Goal: Transaction & Acquisition: Purchase product/service

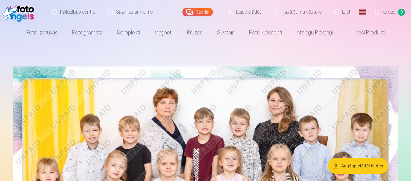
click at [368, 167] on button "Augšupielādēt bildes" at bounding box center [358, 166] width 60 height 16
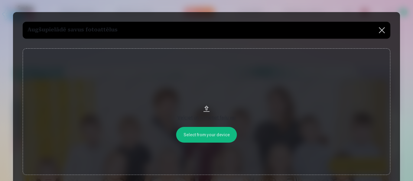
click at [381, 31] on button at bounding box center [381, 30] width 17 height 17
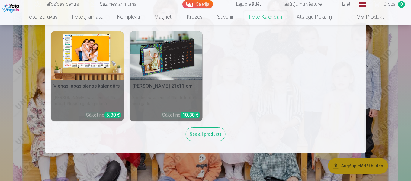
scroll to position [91, 0]
click at [94, 57] on img at bounding box center [87, 55] width 73 height 49
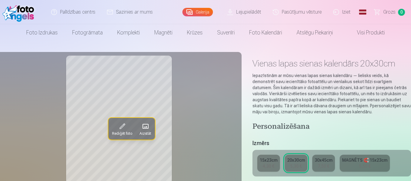
click at [213, 14] on link "Galerija" at bounding box center [197, 12] width 31 height 8
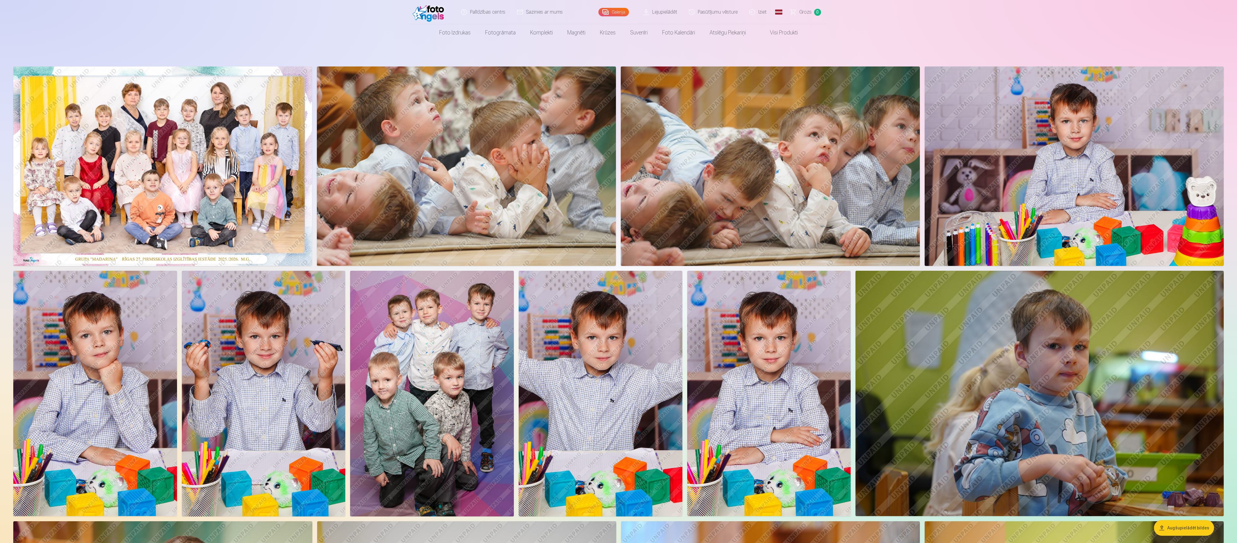
click at [140, 181] on img at bounding box center [162, 165] width 299 height 199
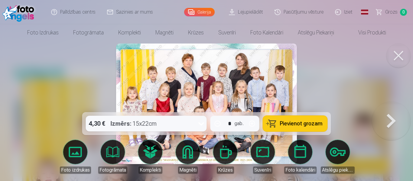
click at [198, 126] on icon at bounding box center [201, 124] width 10 height 10
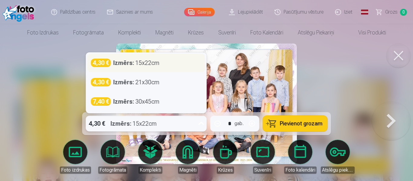
click at [156, 62] on div "Izmērs : 15x22cm" at bounding box center [136, 63] width 46 height 8
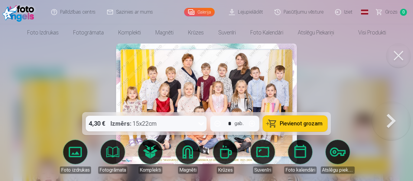
click at [288, 122] on span "Pievienot grozam" at bounding box center [301, 123] width 43 height 5
click at [95, 79] on div at bounding box center [206, 90] width 413 height 181
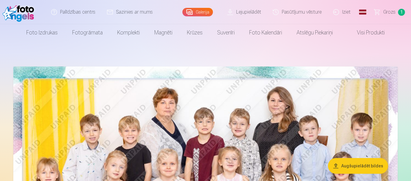
click at [206, 16] on div "Galerija" at bounding box center [198, 12] width 33 height 24
click at [205, 11] on link "Galerija" at bounding box center [197, 12] width 31 height 8
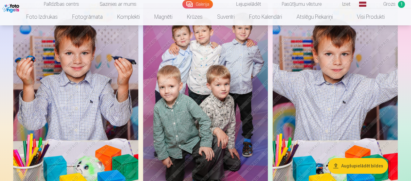
scroll to position [997, 0]
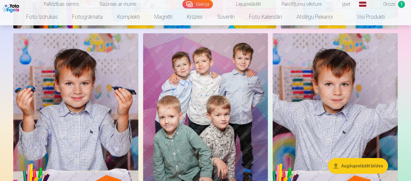
click at [206, 85] on img at bounding box center [205, 127] width 125 height 188
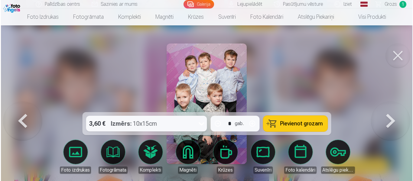
scroll to position [1000, 0]
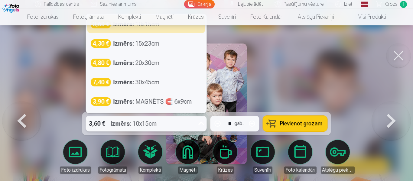
click at [159, 122] on div "3,60 € Izmērs : 10x15cm" at bounding box center [140, 124] width 109 height 16
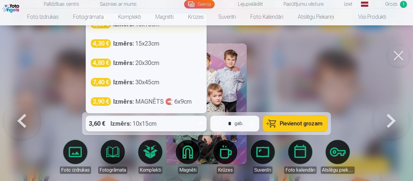
click at [132, 29] on div "3,60 € Izmērs : 10x15cm" at bounding box center [146, 24] width 118 height 18
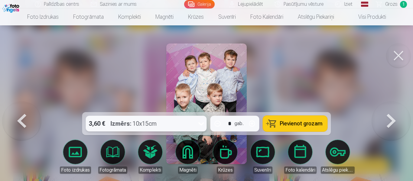
click at [256, 122] on button "button" at bounding box center [252, 123] width 14 height 14
click at [298, 122] on span "Pievienot grozam" at bounding box center [301, 123] width 43 height 5
type input "*"
click at [201, 4] on link "Galerija" at bounding box center [199, 4] width 31 height 8
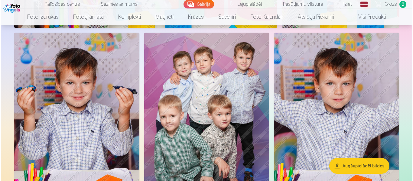
scroll to position [1027, 0]
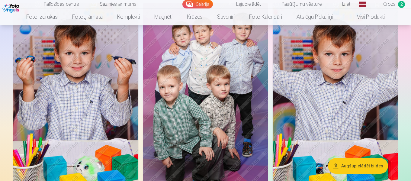
click at [85, 97] on img at bounding box center [75, 97] width 125 height 188
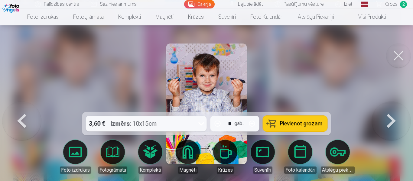
click at [284, 123] on span "Pievienot grozam" at bounding box center [301, 123] width 43 height 5
click at [392, 56] on button at bounding box center [398, 55] width 24 height 24
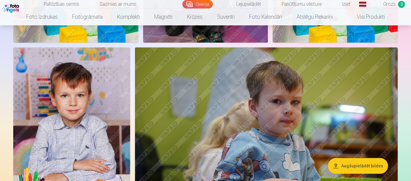
scroll to position [1205, 0]
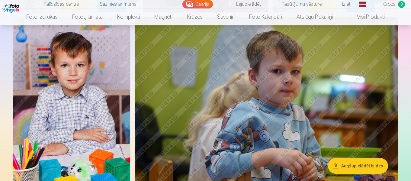
click at [85, 76] on img at bounding box center [71, 104] width 117 height 175
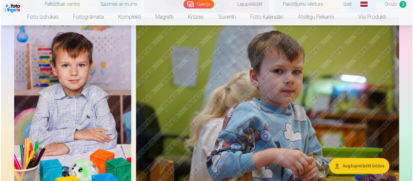
scroll to position [1209, 0]
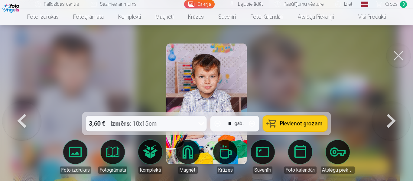
drag, startPoint x: 309, startPoint y: 120, endPoint x: 341, endPoint y: 80, distance: 51.5
click at [309, 121] on span "Pievienot grozam" at bounding box center [301, 123] width 43 height 5
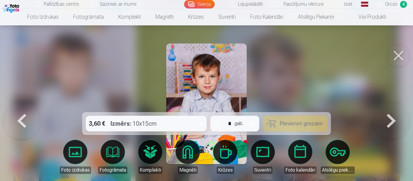
click at [392, 55] on button at bounding box center [398, 55] width 24 height 24
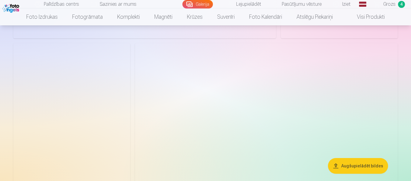
scroll to position [4799, 0]
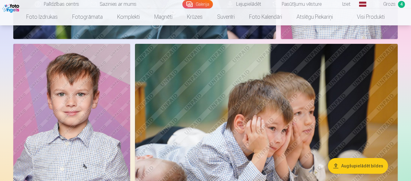
click at [77, 101] on img at bounding box center [71, 131] width 117 height 175
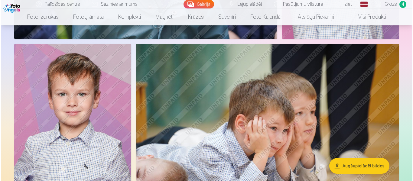
scroll to position [4817, 0]
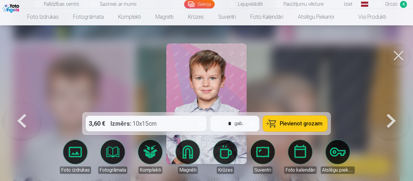
click at [271, 125] on button "Pievienot grozam" at bounding box center [295, 124] width 64 height 16
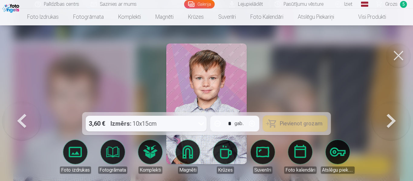
click at [398, 53] on button at bounding box center [398, 55] width 24 height 24
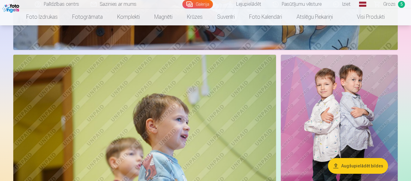
scroll to position [3954, 0]
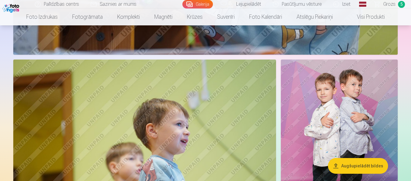
click at [312, 102] on img at bounding box center [339, 147] width 117 height 175
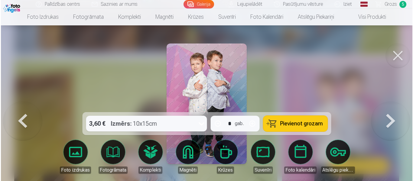
scroll to position [3968, 0]
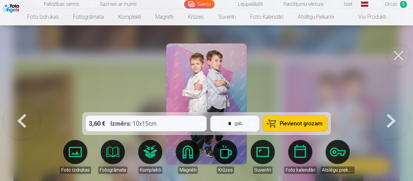
click at [299, 122] on span "Pievienot grozam" at bounding box center [301, 123] width 43 height 5
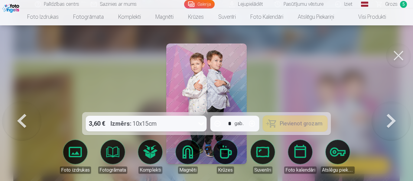
click at [395, 60] on button at bounding box center [398, 55] width 24 height 24
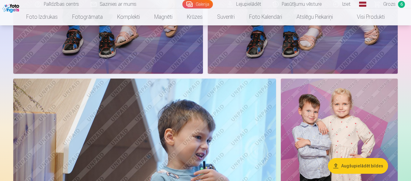
scroll to position [4407, 0]
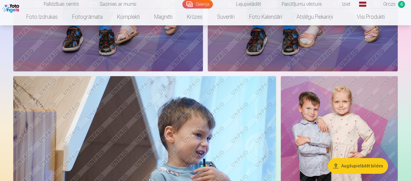
click at [306, 113] on img at bounding box center [339, 163] width 117 height 175
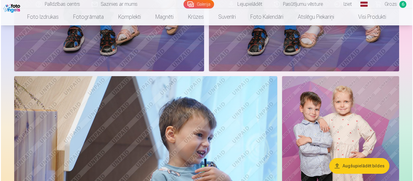
scroll to position [4423, 0]
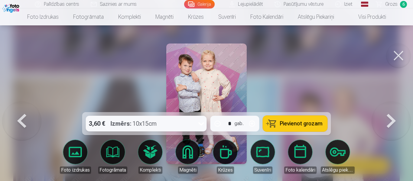
click at [314, 122] on span "Pievienot grozam" at bounding box center [301, 123] width 43 height 5
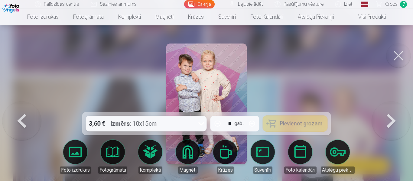
click at [399, 53] on button at bounding box center [398, 55] width 24 height 24
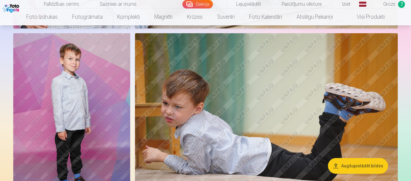
scroll to position [4981, 0]
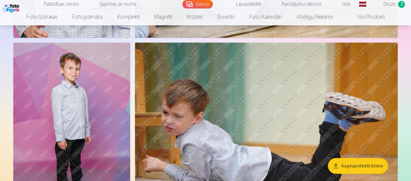
click at [98, 124] on img at bounding box center [71, 130] width 117 height 175
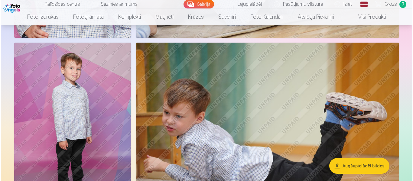
scroll to position [4999, 0]
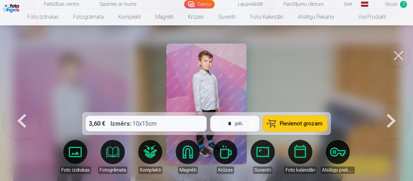
click at [323, 129] on button "Pievienot grozam" at bounding box center [295, 124] width 64 height 16
click at [391, 5] on span "Grozs" at bounding box center [391, 4] width 12 height 7
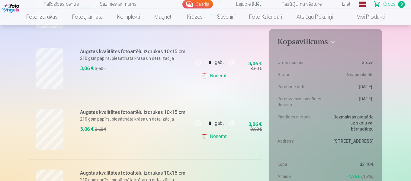
scroll to position [302, 0]
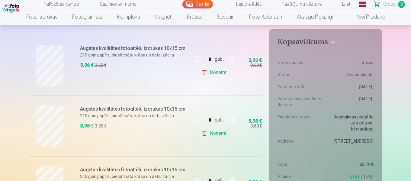
click at [214, 73] on link "Noņemt" at bounding box center [214, 72] width 27 height 12
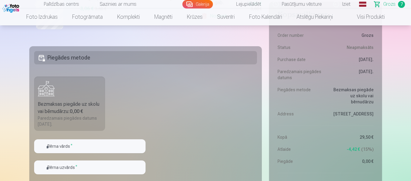
scroll to position [544, 0]
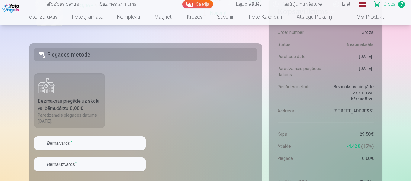
click at [85, 52] on h5 "Piegādes metode" at bounding box center [145, 54] width 223 height 13
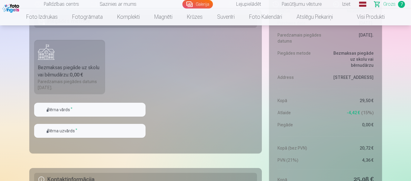
scroll to position [604, 0]
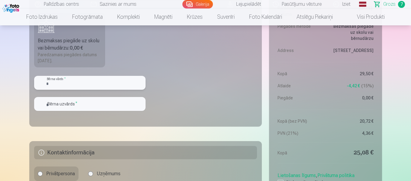
click at [71, 83] on input "text" at bounding box center [89, 83] width 111 height 14
type input "*"
type input "******"
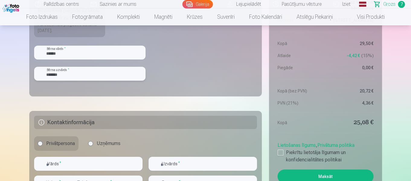
scroll to position [664, 0]
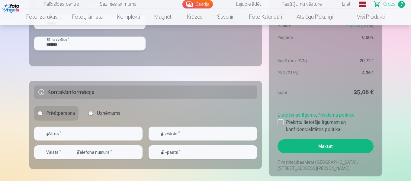
type input "*******"
click at [92, 137] on input "text" at bounding box center [88, 134] width 108 height 14
type input "******"
type input "*******"
type input "********"
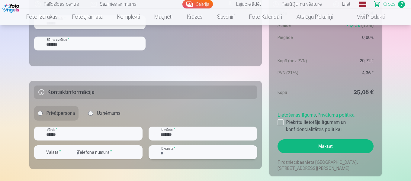
type input "**********"
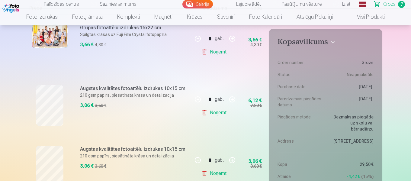
scroll to position [151, 0]
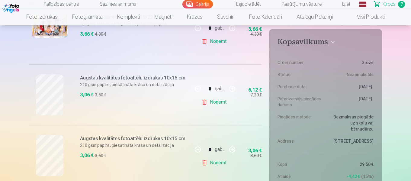
click at [195, 88] on button "button" at bounding box center [198, 89] width 14 height 14
type input "*"
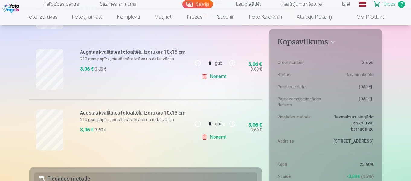
scroll to position [423, 0]
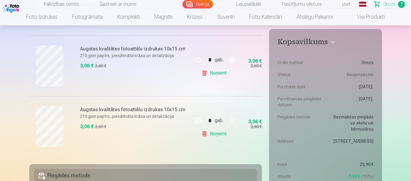
click at [211, 137] on link "Noņemt" at bounding box center [214, 134] width 27 height 12
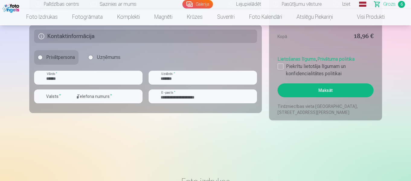
scroll to position [574, 0]
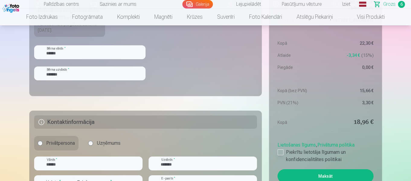
click at [283, 153] on div at bounding box center [281, 152] width 6 height 6
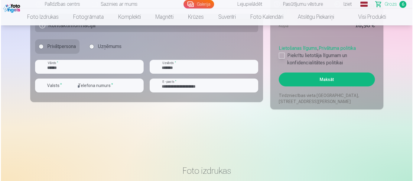
scroll to position [664, 0]
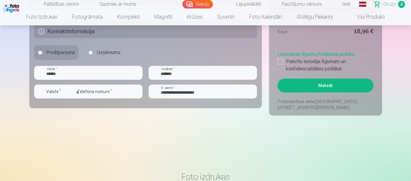
click at [324, 83] on button "Maksāt" at bounding box center [326, 86] width 96 height 14
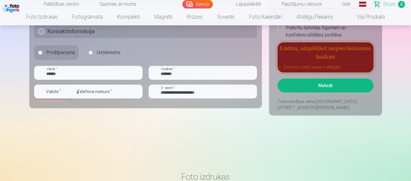
click at [53, 93] on label "Valsts *" at bounding box center [54, 91] width 20 height 6
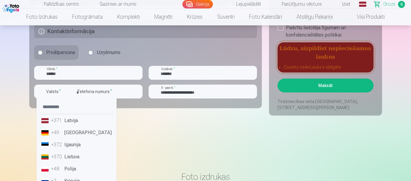
click at [59, 125] on li "+371 Latvija" at bounding box center [76, 120] width 75 height 12
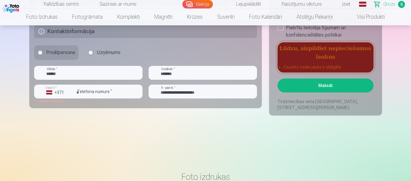
click at [338, 88] on button "Maksāt" at bounding box center [326, 86] width 96 height 14
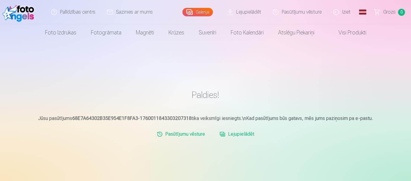
click at [21, 11] on img at bounding box center [19, 11] width 35 height 19
